Goal: Task Accomplishment & Management: Manage account settings

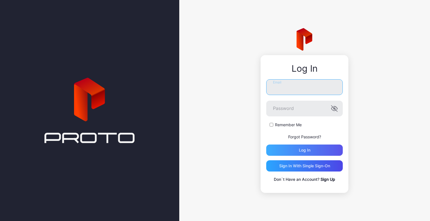
type input "**********"
click at [314, 155] on div "Log in" at bounding box center [304, 150] width 76 height 11
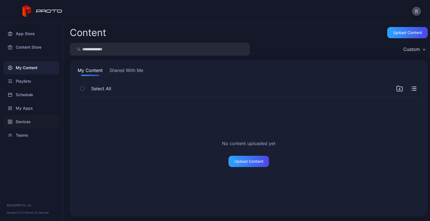
click at [21, 120] on div "Devices" at bounding box center [31, 121] width 56 height 13
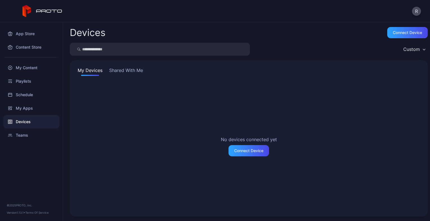
click at [135, 69] on button "Shared With Me" at bounding box center [126, 71] width 36 height 9
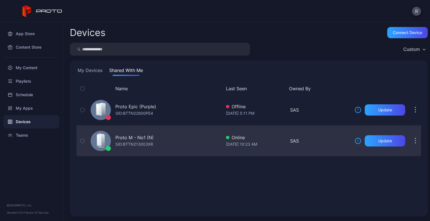
click at [150, 139] on div "Proto M - No1 (N)" at bounding box center [134, 137] width 38 height 7
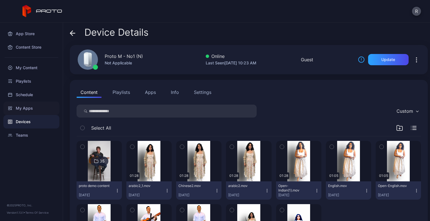
click at [22, 106] on div "My Apps" at bounding box center [31, 107] width 56 height 13
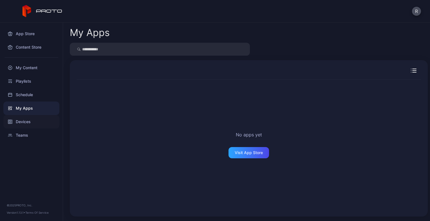
click at [21, 124] on div "Devices" at bounding box center [31, 121] width 56 height 13
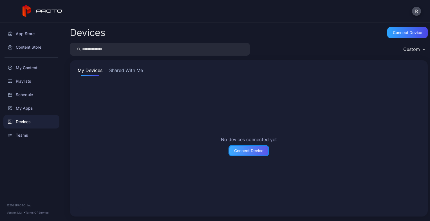
click at [247, 150] on div "Connect Device" at bounding box center [248, 150] width 29 height 4
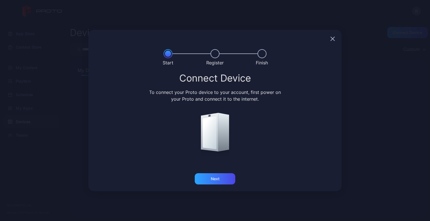
click at [331, 40] on icon "button" at bounding box center [333, 39] width 4 height 4
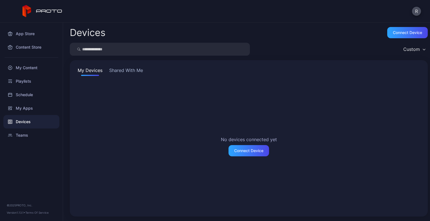
click at [116, 67] on button "Shared With Me" at bounding box center [126, 71] width 36 height 9
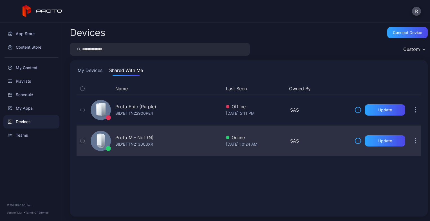
click at [226, 137] on div at bounding box center [227, 137] width 3 height 3
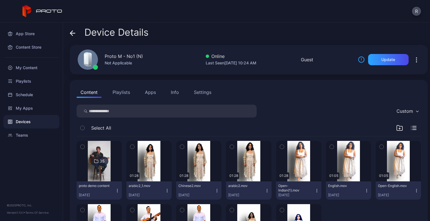
click at [199, 95] on div "Settings" at bounding box center [202, 92] width 17 height 7
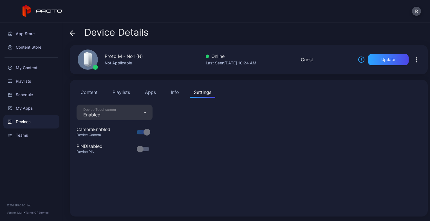
click at [173, 91] on div "Info" at bounding box center [175, 92] width 8 height 7
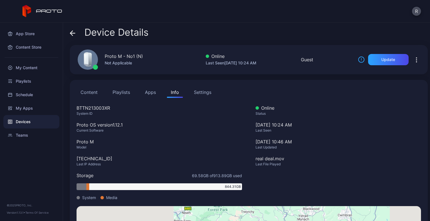
click at [145, 90] on button "Apps" at bounding box center [150, 92] width 19 height 11
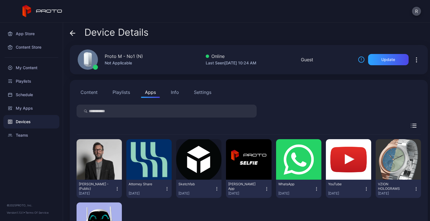
click at [413, 61] on icon "button" at bounding box center [416, 60] width 7 height 7
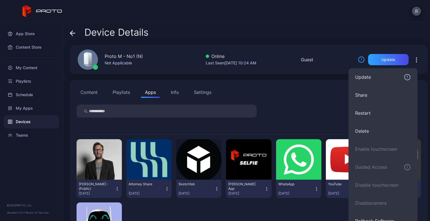
click at [301, 115] on div at bounding box center [248, 111] width 344 height 13
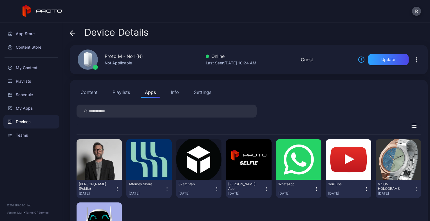
click at [91, 94] on button "Content" at bounding box center [88, 92] width 25 height 11
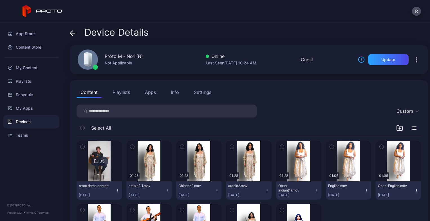
click at [148, 93] on button "Apps" at bounding box center [150, 92] width 19 height 11
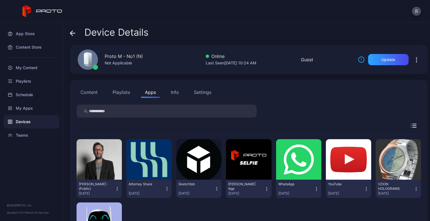
click at [204, 95] on div "Settings" at bounding box center [202, 92] width 17 height 7
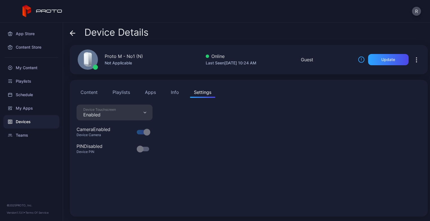
click at [170, 97] on button "Info" at bounding box center [175, 92] width 16 height 11
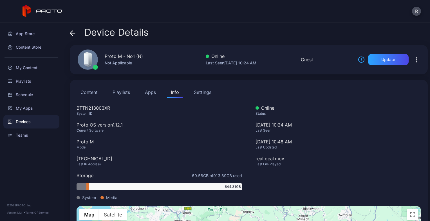
click at [407, 98] on div "Content Playlists Apps Info Settings BTTN213003XR System ID Proto OS version 1.…" at bounding box center [249, 197] width 358 height 234
